Goal: Task Accomplishment & Management: Complete application form

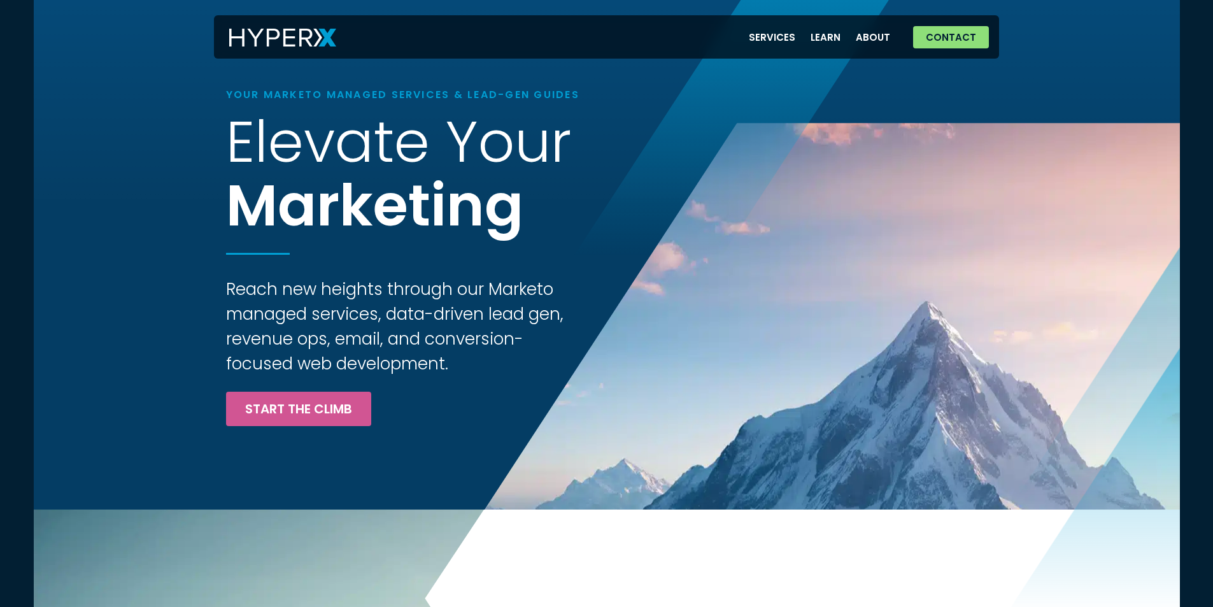
scroll to position [701, 0]
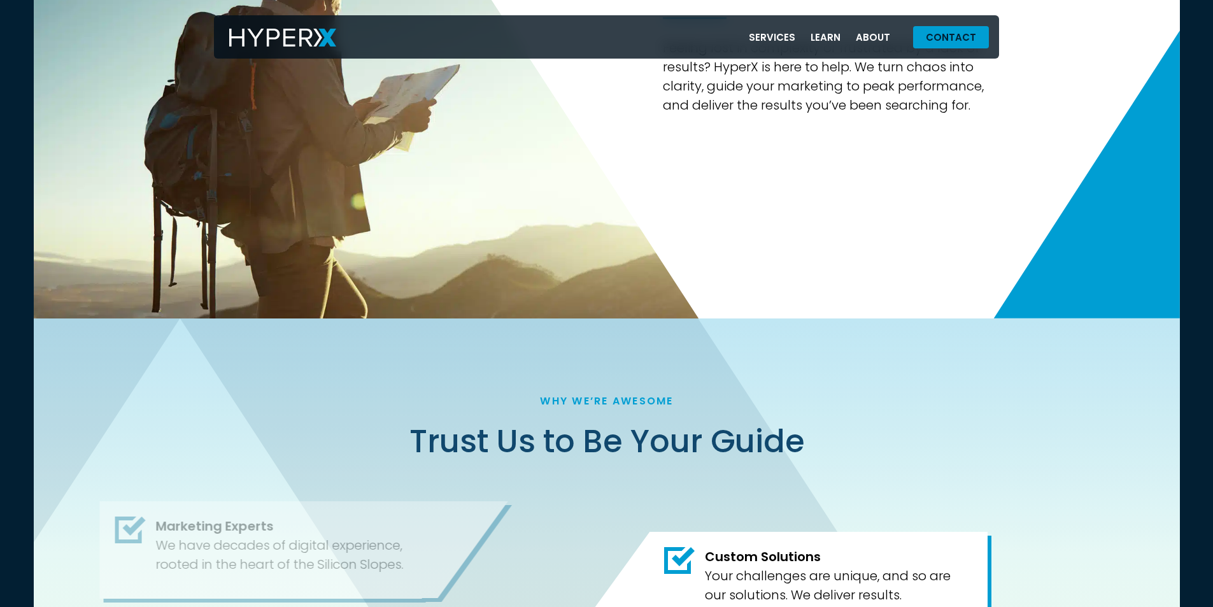
click at [931, 28] on link "Contact" at bounding box center [951, 37] width 76 height 22
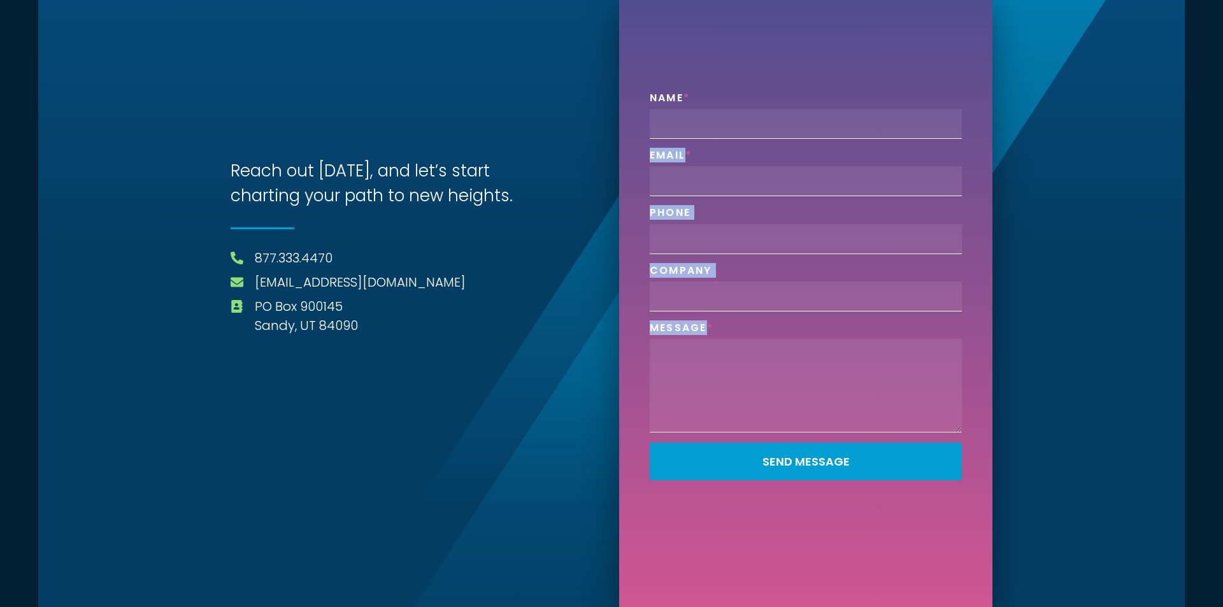
click at [759, 260] on div "Name Email Phone Company Message Send Message" at bounding box center [806, 291] width 322 height 399
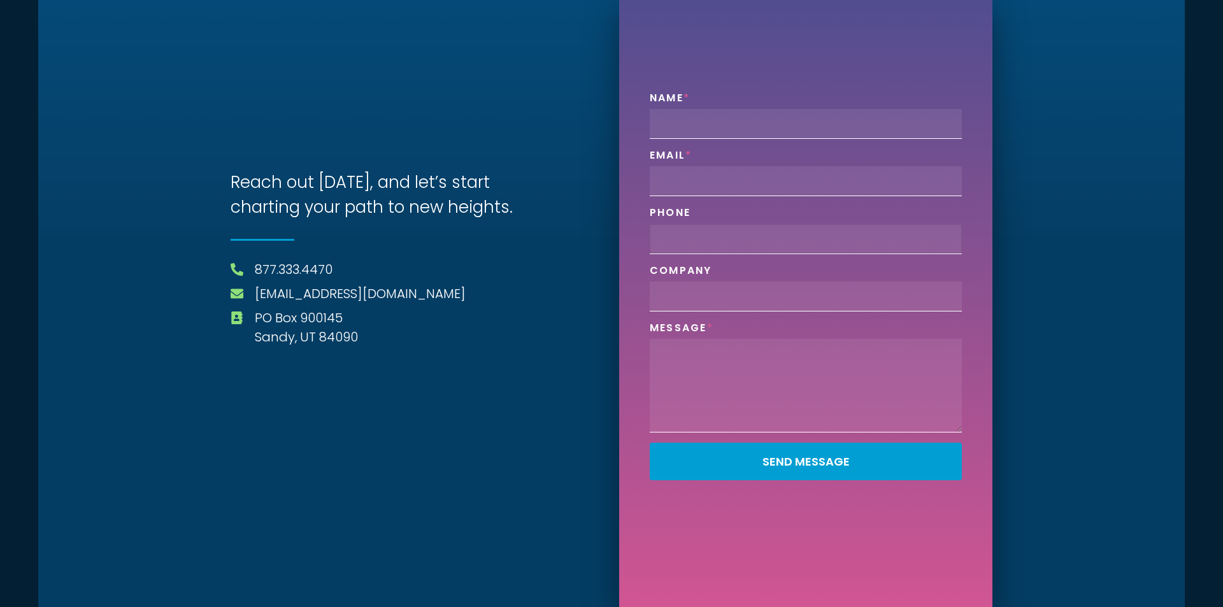
click at [796, 244] on input "Phone" at bounding box center [806, 239] width 312 height 30
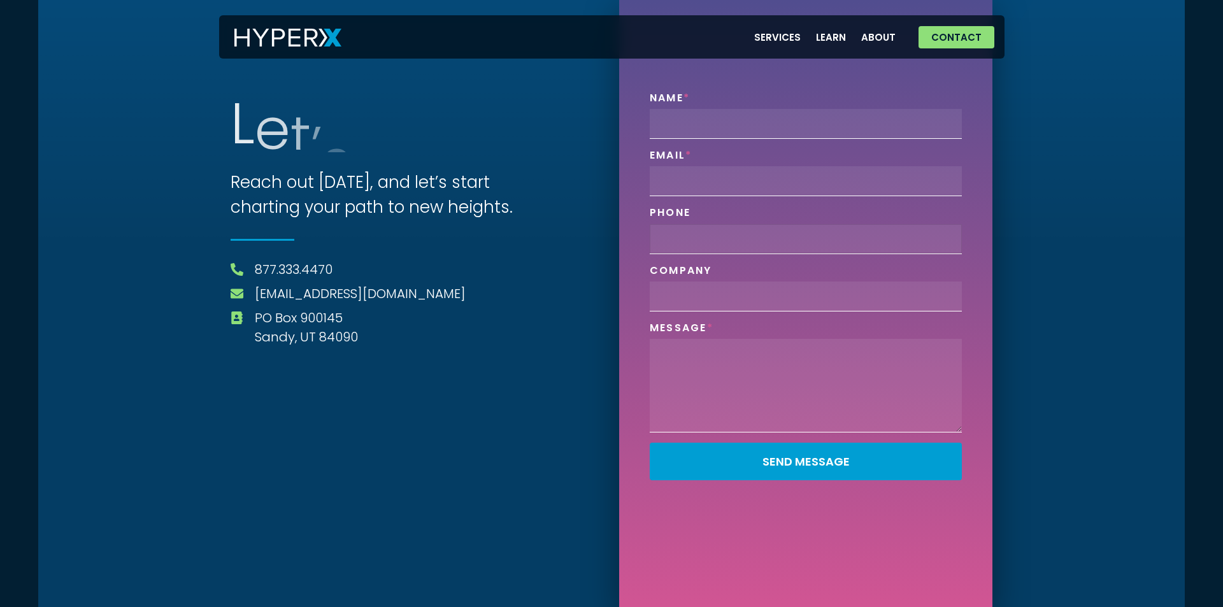
type input "8019236248"
type input "Tracey Lyman"
type input "tracey@corporateclasscrew.com"
type input "Corporate Class Crew"
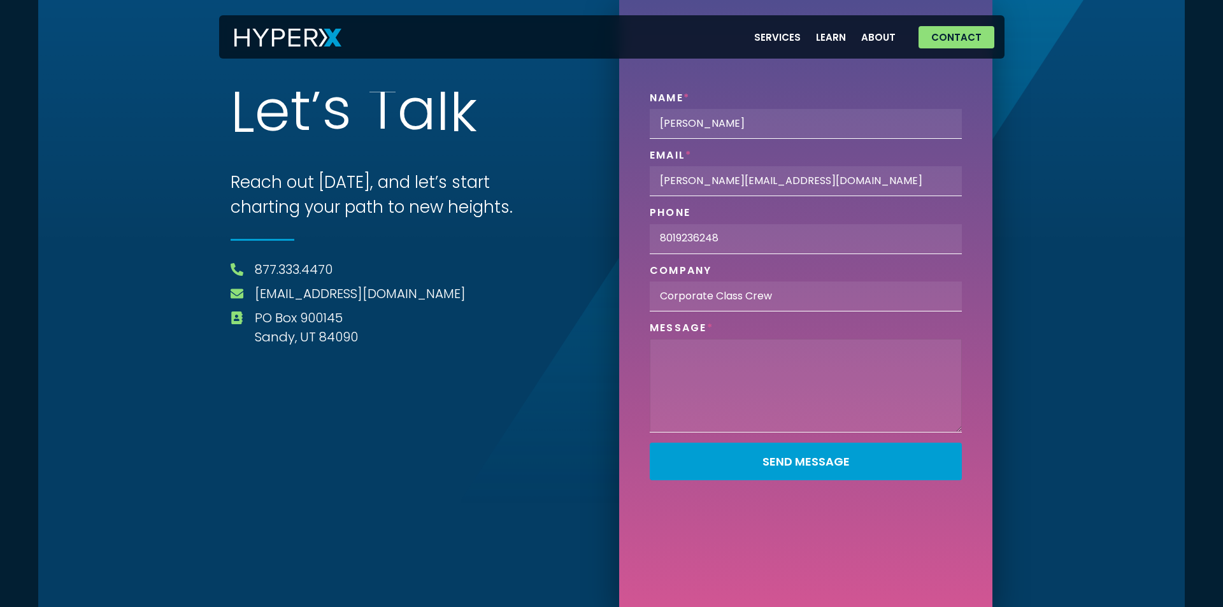
paste textarea "Recently I was in the neighborhood and I thought I would reach out to offer a p…"
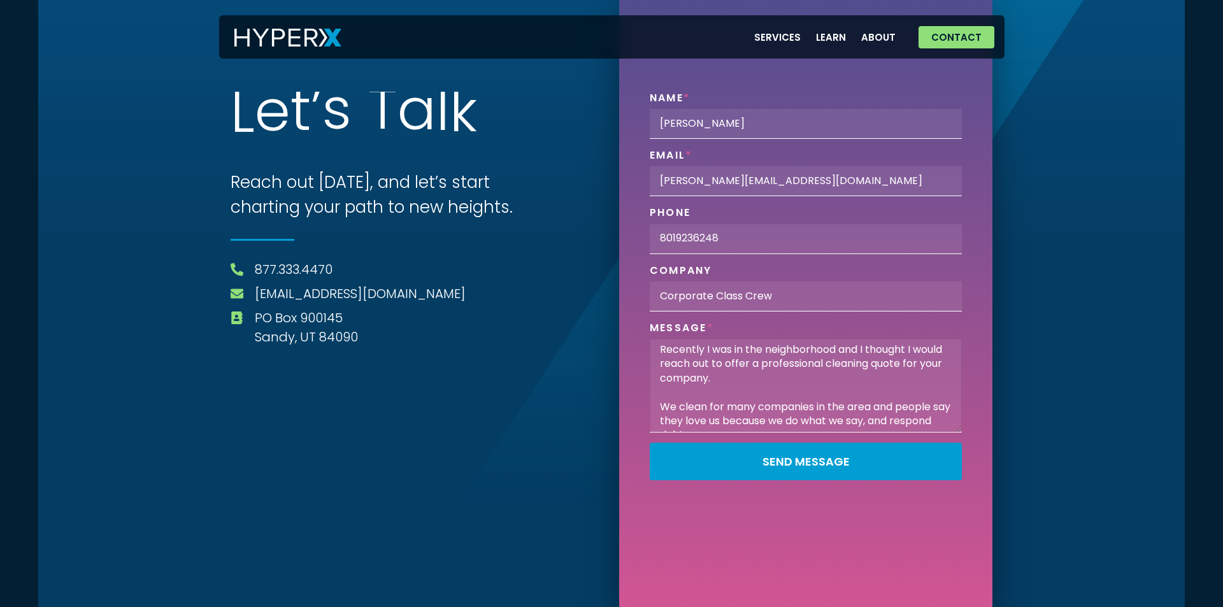
click at [741, 367] on textarea "Recently I was in the neighborhood and I thought I would reach out to offer a p…" at bounding box center [806, 386] width 312 height 94
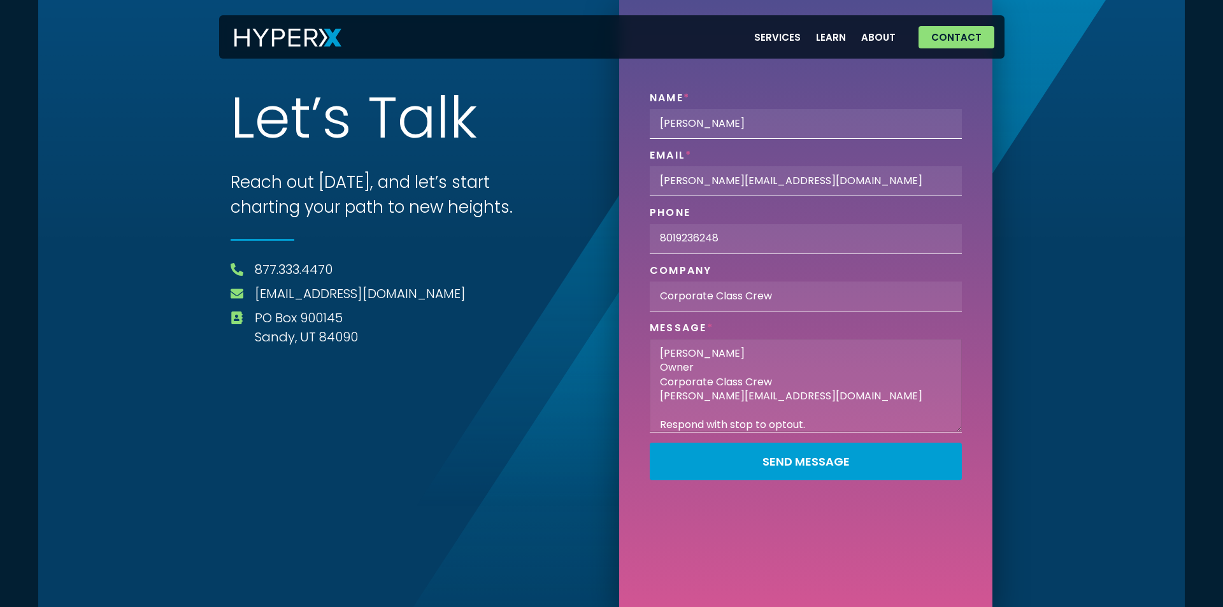
type textarea "Recently I was in the neighborhood and I thought I would reach out to offer a p…"
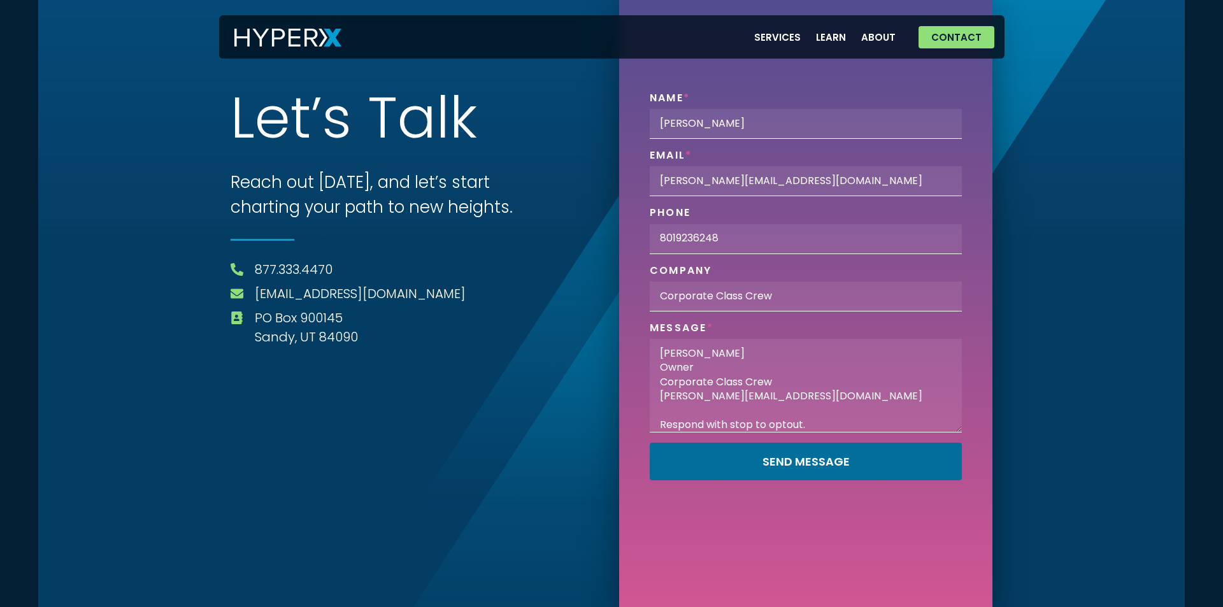
click at [650, 443] on button "Send Message" at bounding box center [806, 462] width 312 height 38
